Goal: Find specific page/section: Locate a particular part of the current website

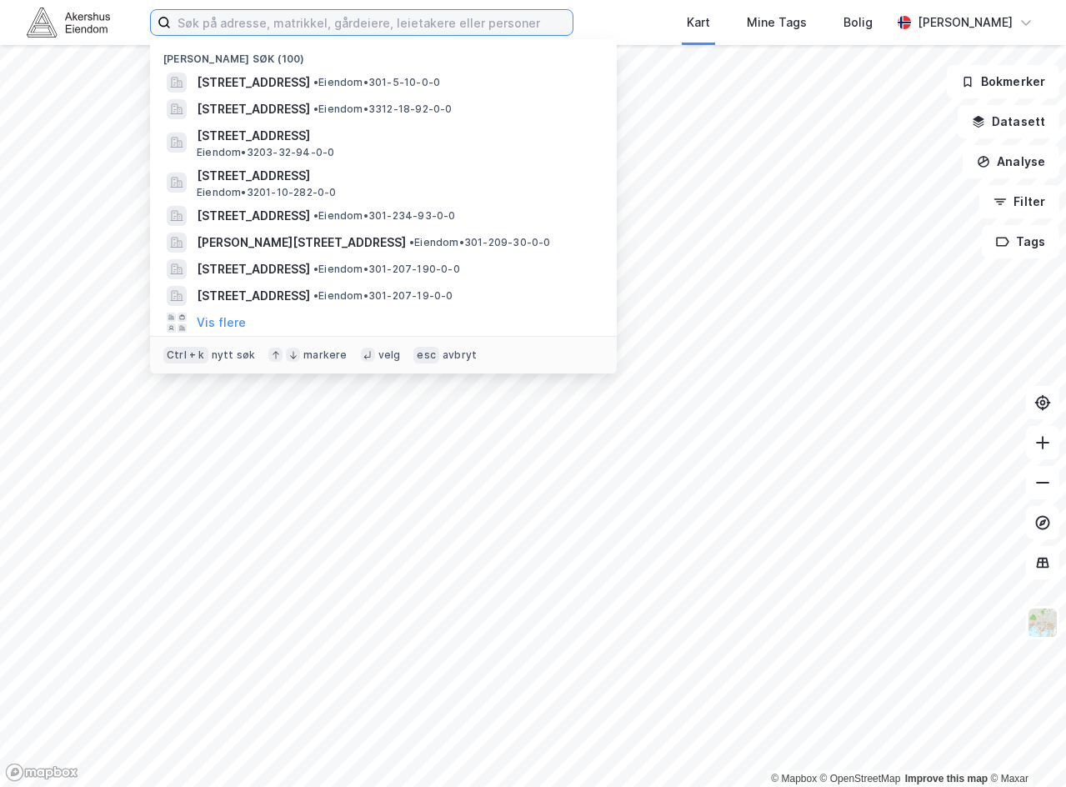
click at [323, 30] on input at bounding box center [372, 22] width 402 height 25
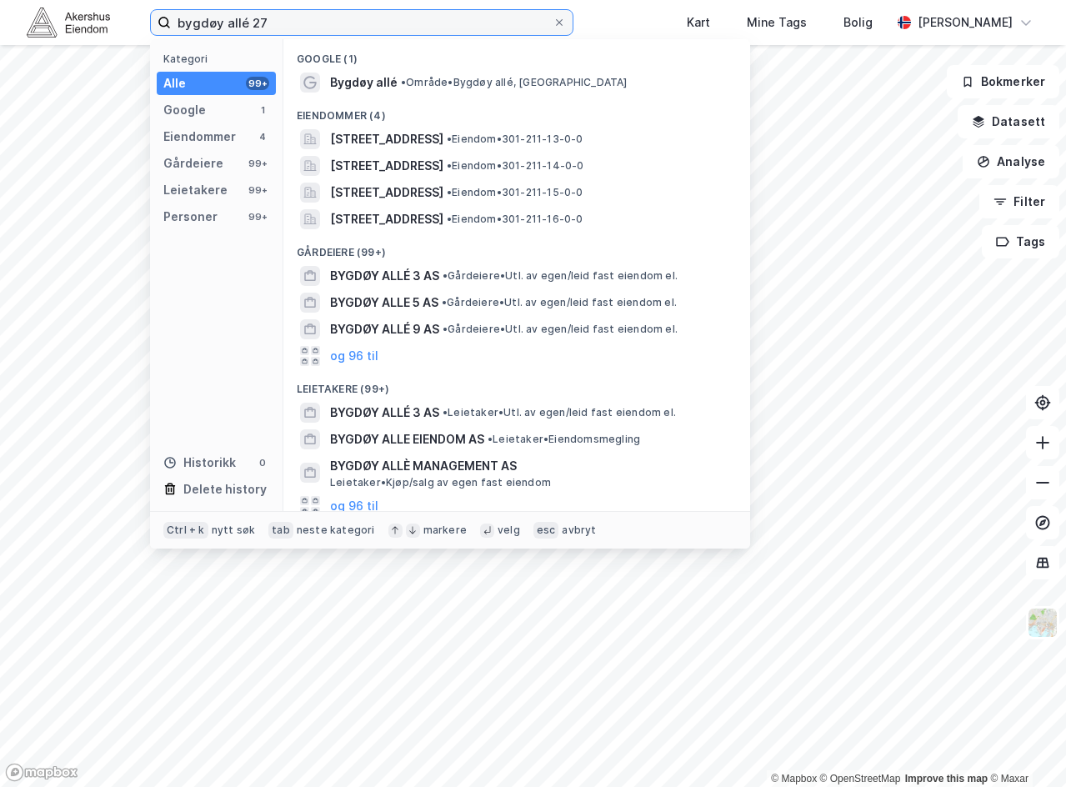
type input "bygdøy allé 27"
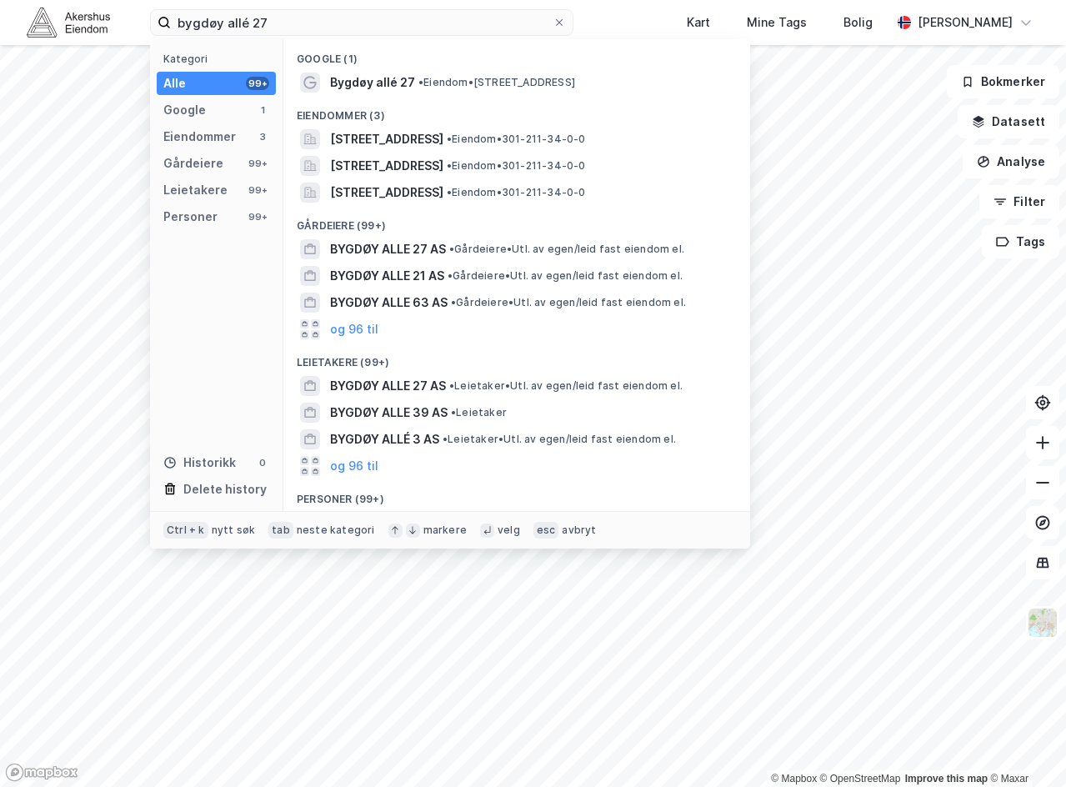
click at [620, 19] on div "bygdøy allé 27 Kategori Alle 99+ Google 1 Eiendommer 3 Gårdeiere 99+ Leietakere…" at bounding box center [533, 22] width 1066 height 45
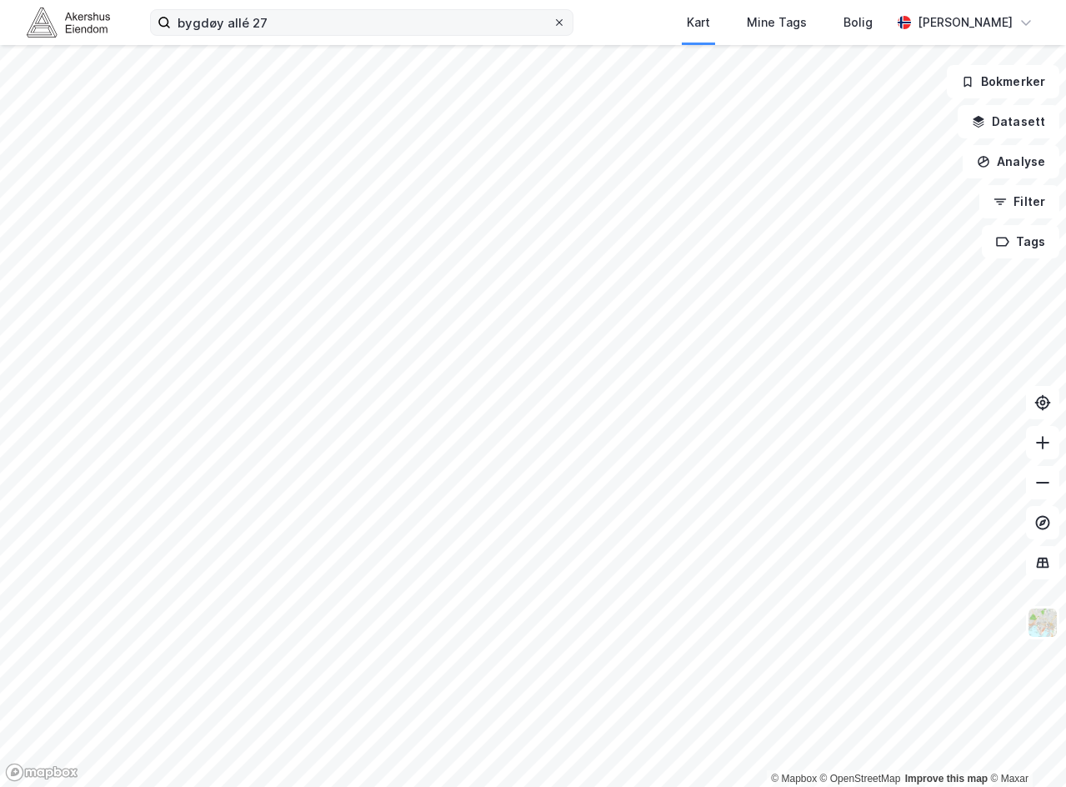
click at [564, 26] on icon at bounding box center [559, 23] width 10 height 10
click at [553, 26] on input "bygdøy allé 27" at bounding box center [362, 22] width 382 height 25
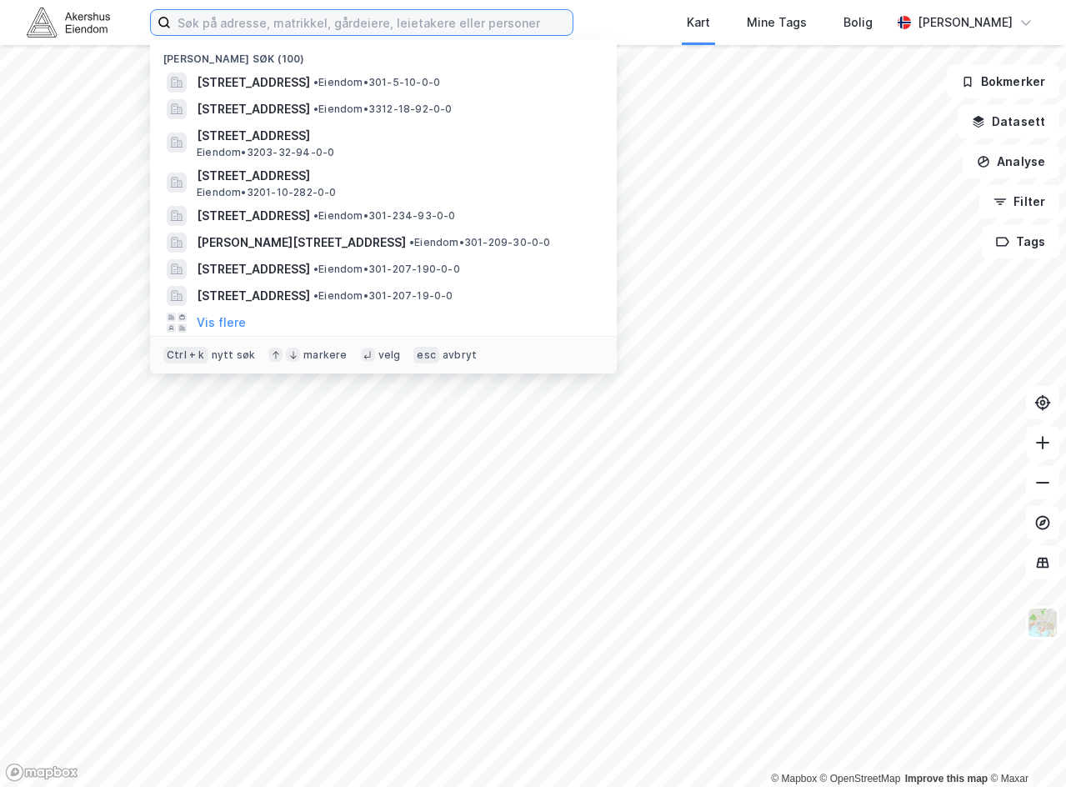
click at [504, 18] on input at bounding box center [372, 22] width 402 height 25
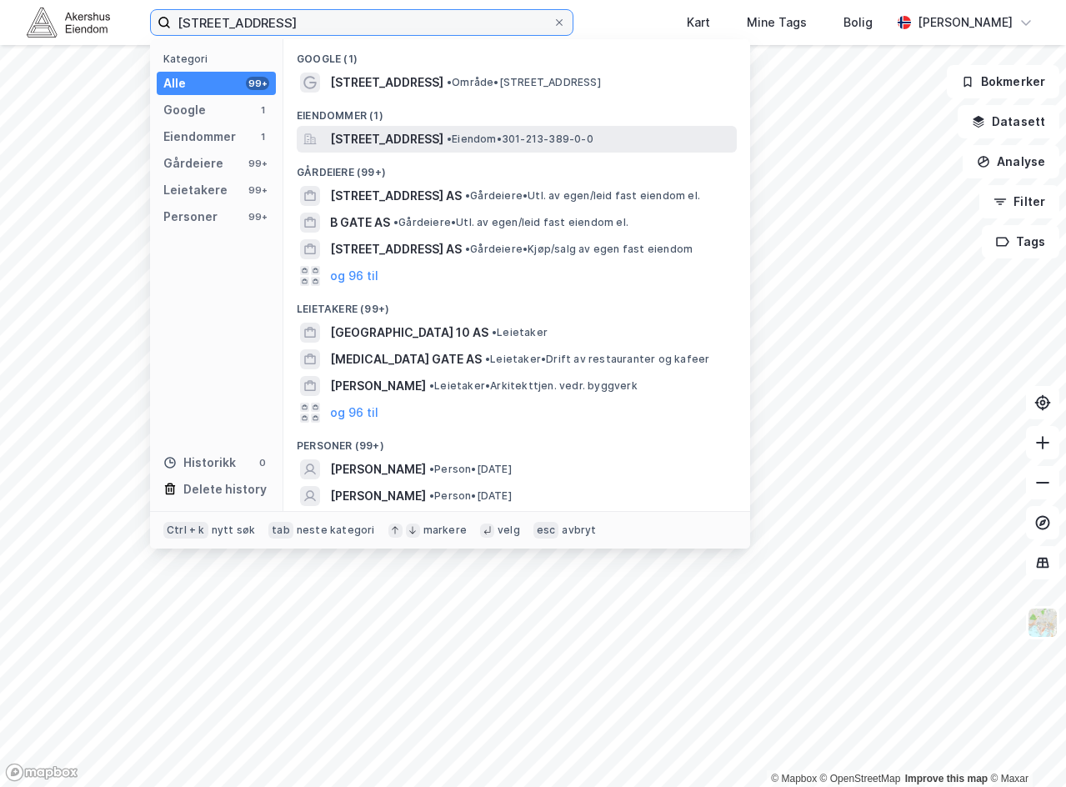
type input "[STREET_ADDRESS]"
click at [444, 138] on span "[STREET_ADDRESS]" at bounding box center [386, 139] width 113 height 20
